Goal: Information Seeking & Learning: Learn about a topic

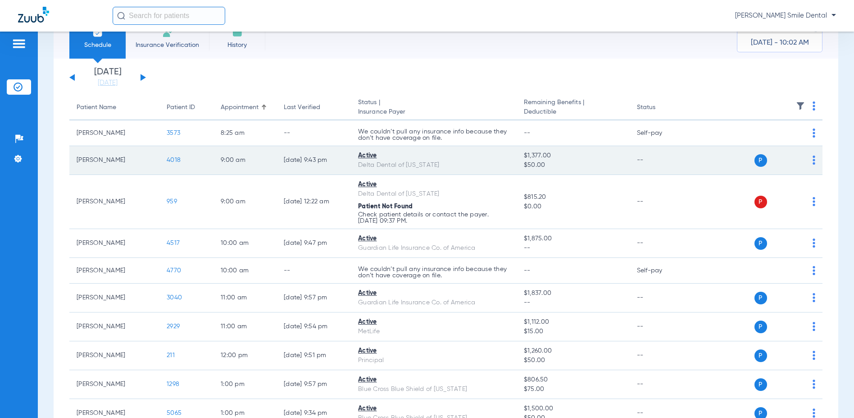
scroll to position [45, 0]
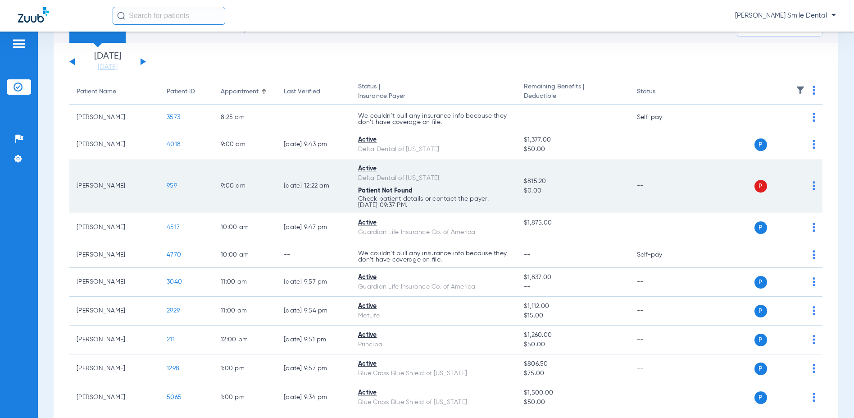
click at [171, 182] on span "959" at bounding box center [172, 185] width 10 height 6
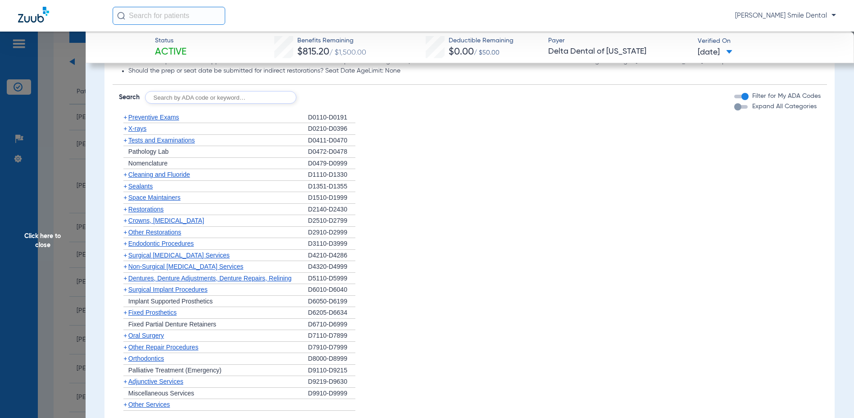
scroll to position [991, 0]
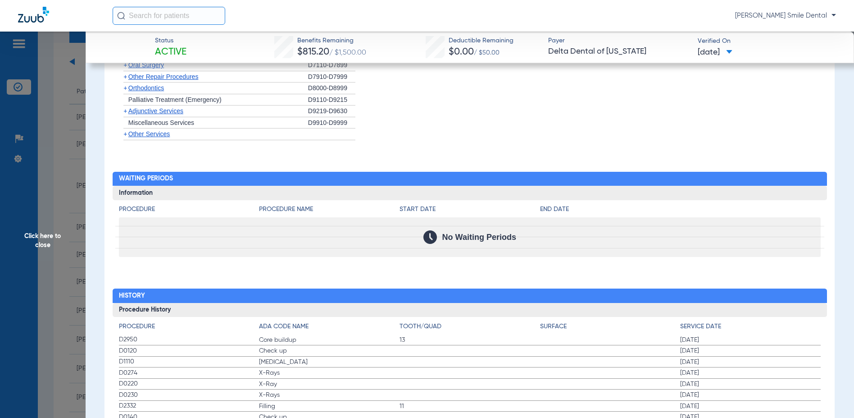
click at [42, 142] on span "Click here to close" at bounding box center [43, 241] width 86 height 418
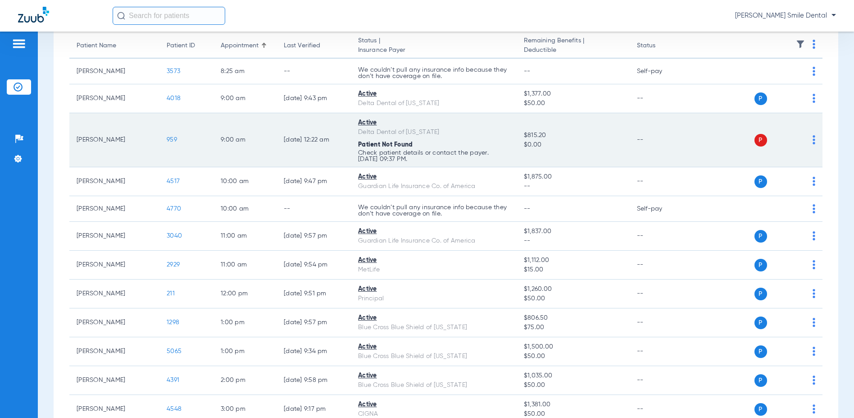
scroll to position [155, 0]
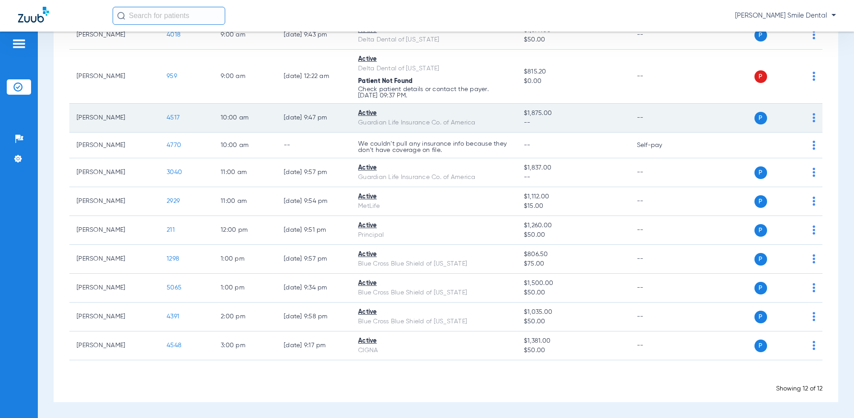
click at [173, 117] on span "4517" at bounding box center [173, 117] width 13 height 6
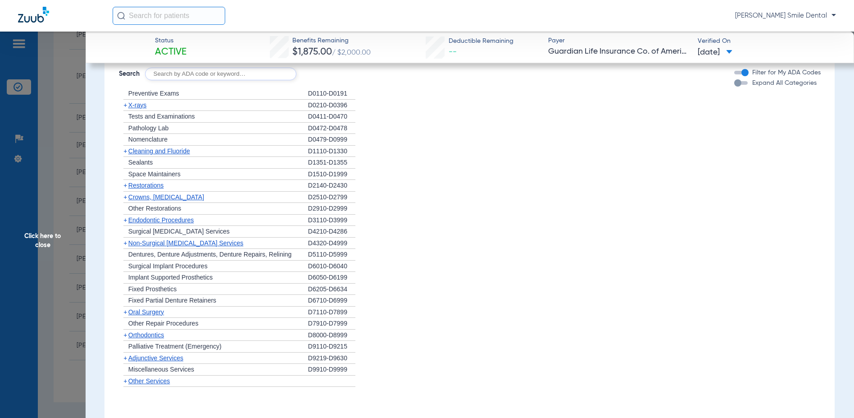
scroll to position [450, 0]
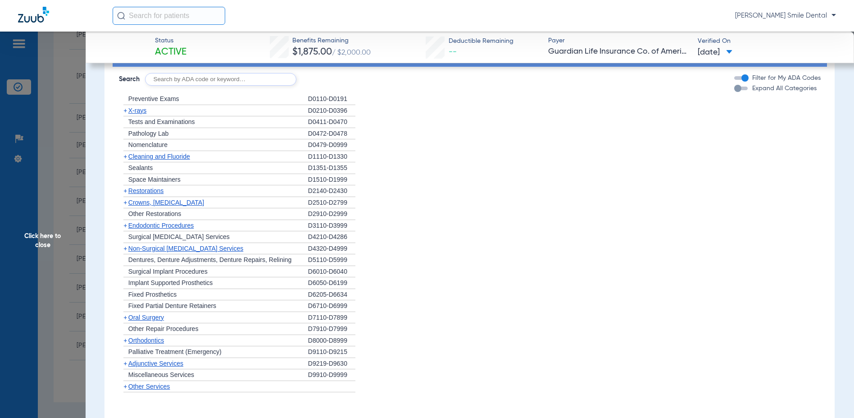
click at [152, 160] on span "Cleaning and Fluoride" at bounding box center [159, 156] width 62 height 7
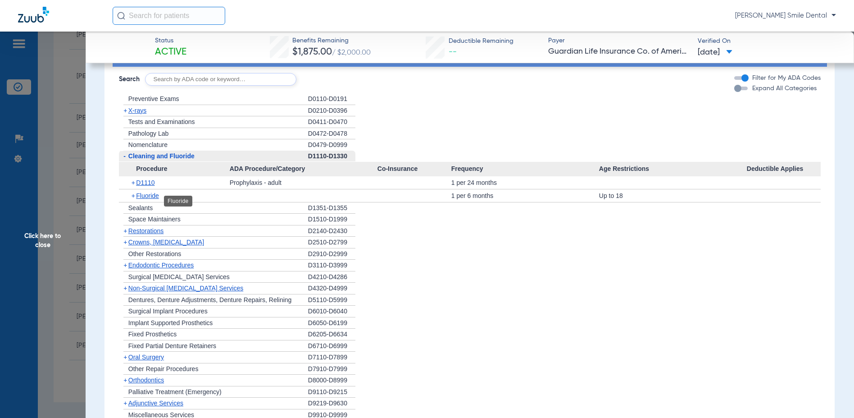
click at [140, 199] on span "Fluoride" at bounding box center [147, 195] width 23 height 7
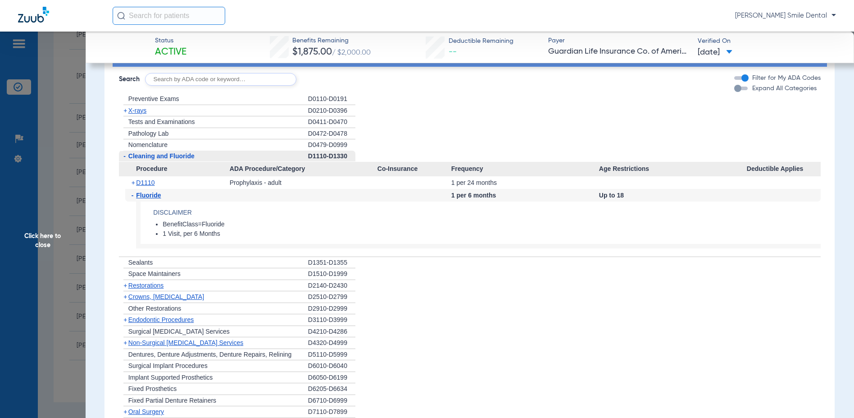
click at [140, 199] on span "Fluoride" at bounding box center [148, 194] width 25 height 7
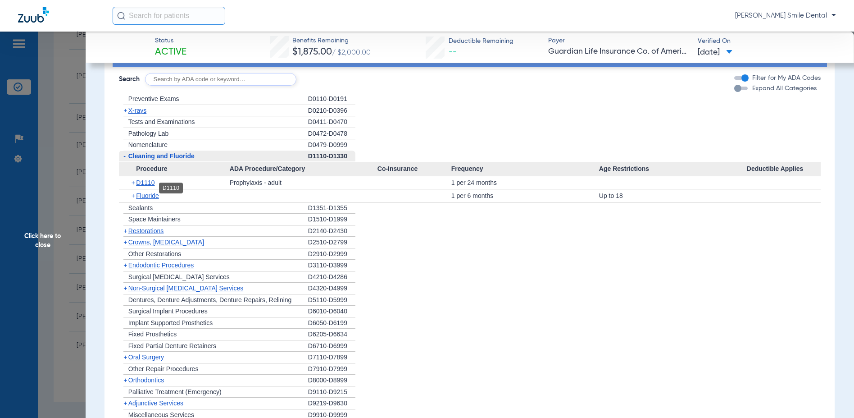
click at [142, 186] on span "D1110" at bounding box center [145, 182] width 18 height 7
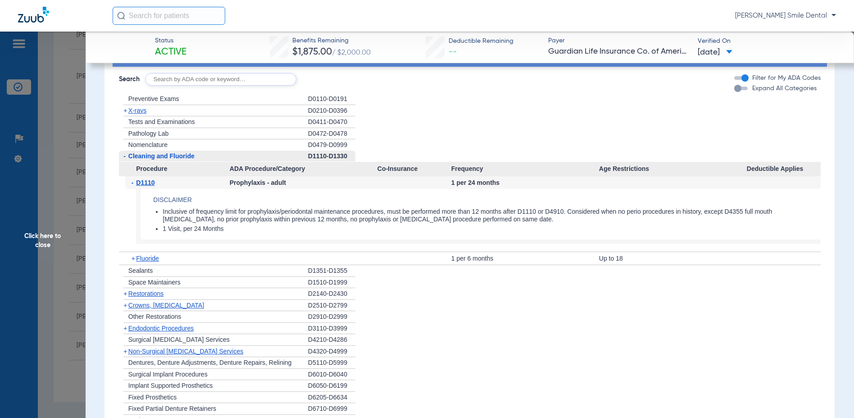
click at [142, 186] on span "D1110" at bounding box center [145, 182] width 18 height 7
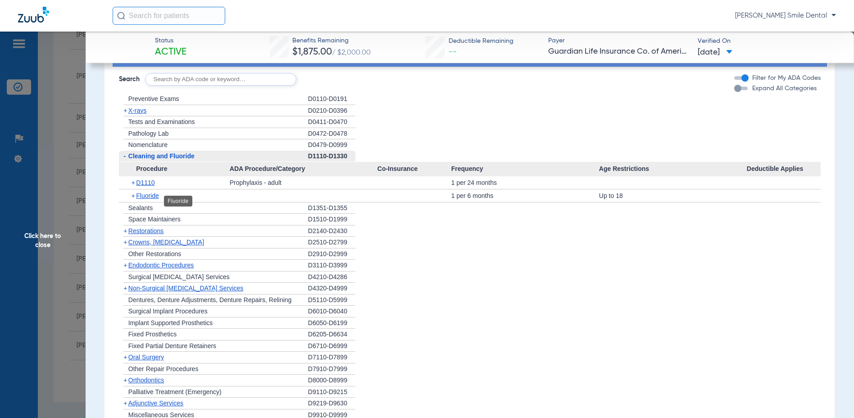
click at [136, 198] on span "Fluoride" at bounding box center [147, 195] width 23 height 7
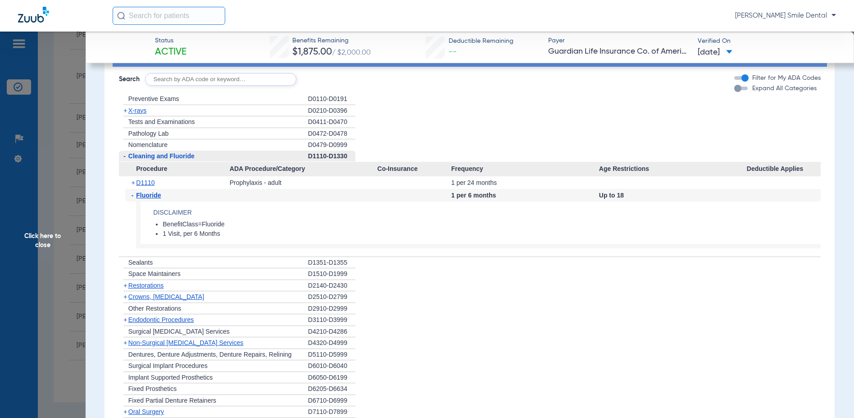
click at [136, 198] on span "Fluoride" at bounding box center [148, 194] width 25 height 7
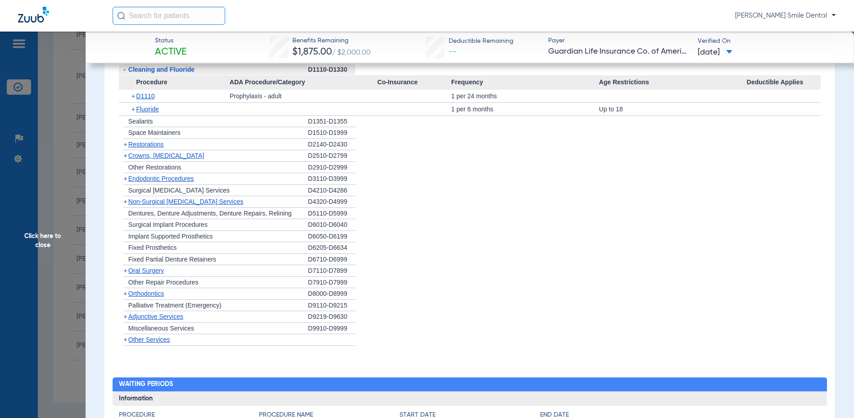
scroll to position [541, 0]
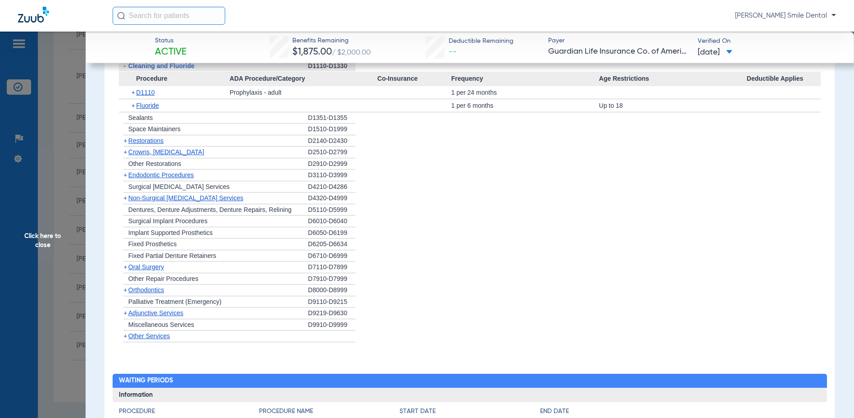
click at [150, 201] on span "Non-Surgical [MEDICAL_DATA] Services" at bounding box center [185, 197] width 115 height 7
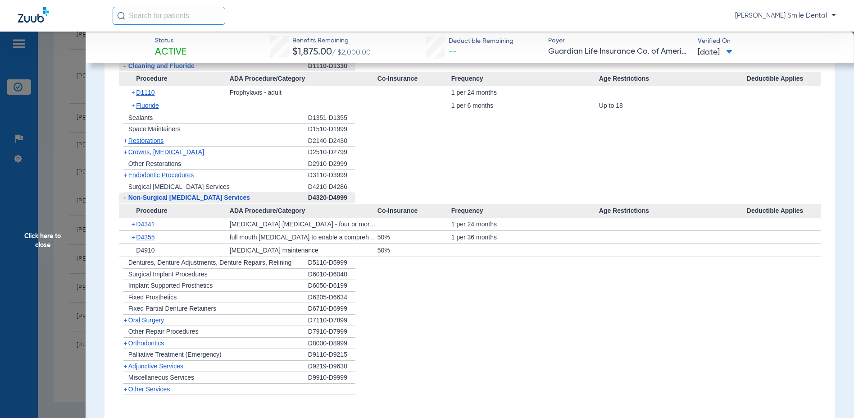
click at [150, 201] on span "Non-Surgical [MEDICAL_DATA] Services" at bounding box center [189, 197] width 122 height 7
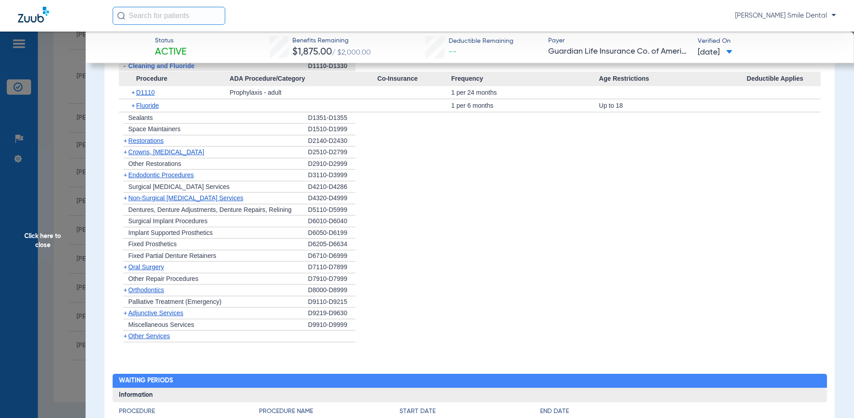
click at [146, 178] on span "Endodontic Procedures" at bounding box center [161, 174] width 66 height 7
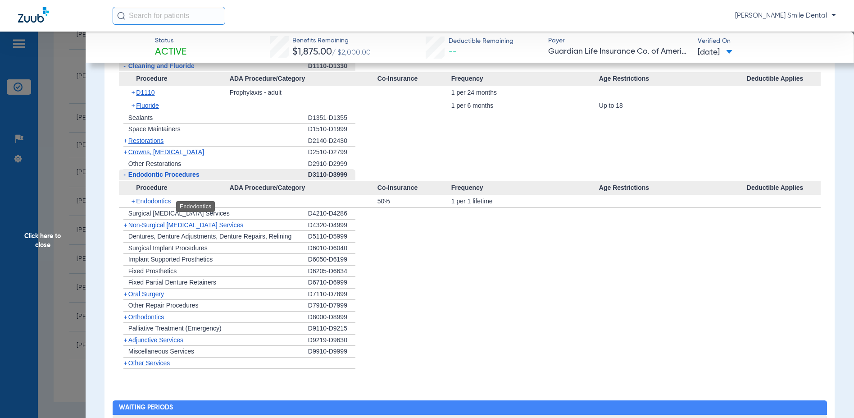
click at [146, 205] on span "Endodontics" at bounding box center [153, 200] width 35 height 7
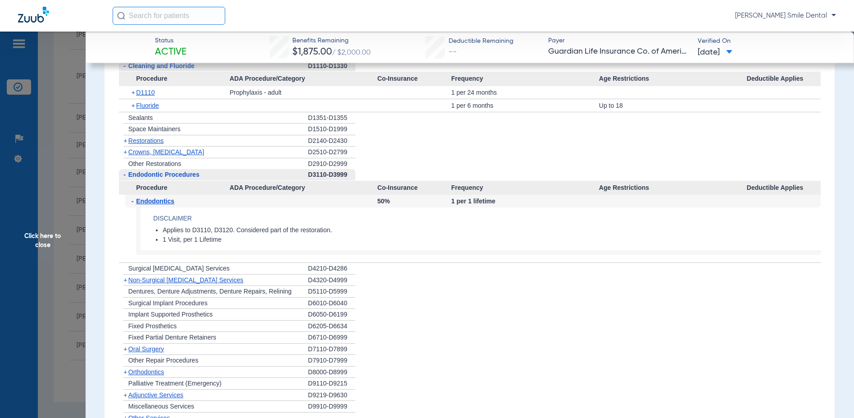
click at [146, 205] on span "Endodontics" at bounding box center [155, 200] width 38 height 7
